Goal: Task Accomplishment & Management: Complete application form

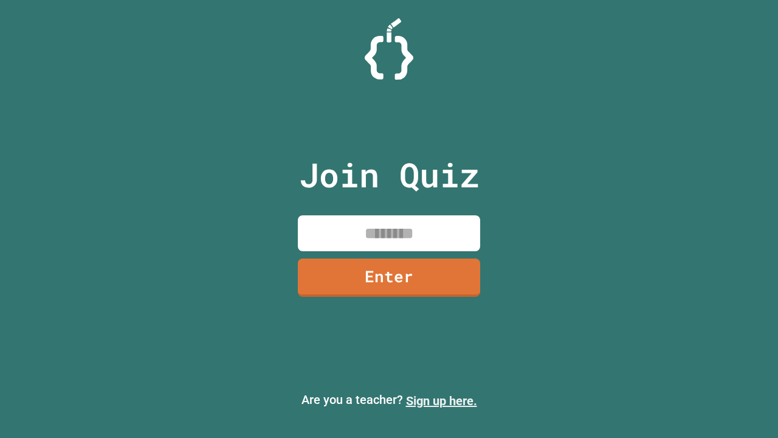
click at [441, 401] on link "Sign up here." at bounding box center [441, 400] width 71 height 15
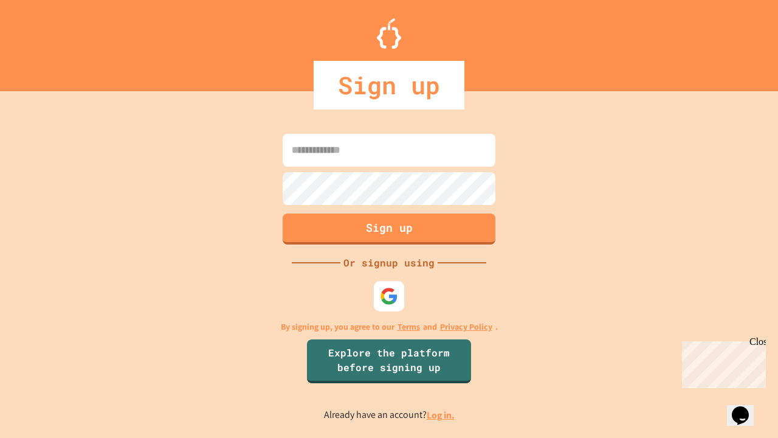
click at [441, 415] on link "Log in." at bounding box center [441, 415] width 28 height 13
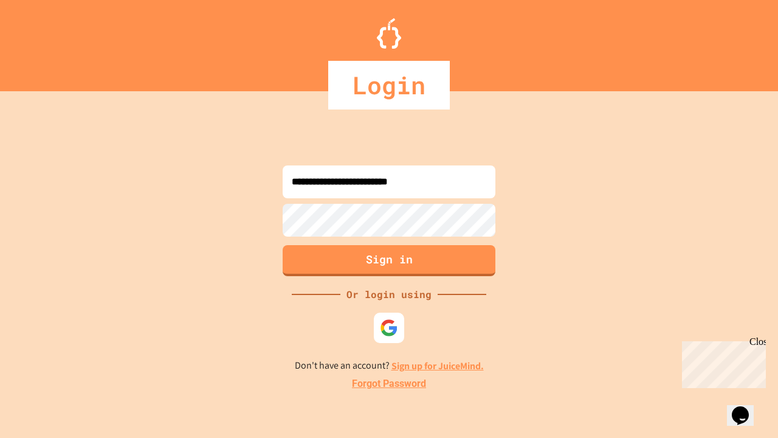
type input "**********"
